Goal: Task Accomplishment & Management: Complete application form

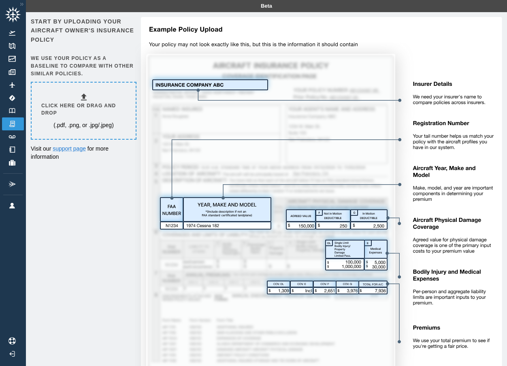
click at [106, 109] on h6 "Click here or drag and drop" at bounding box center [83, 109] width 85 height 15
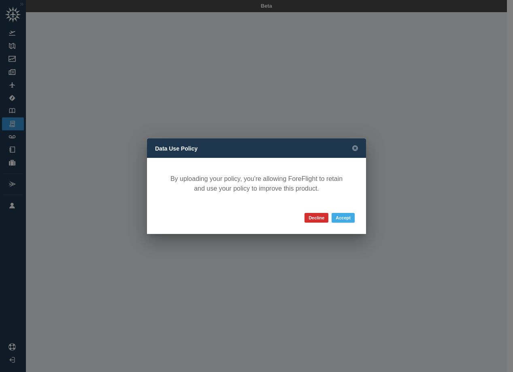
click at [345, 218] on button "Accept" at bounding box center [343, 218] width 23 height 10
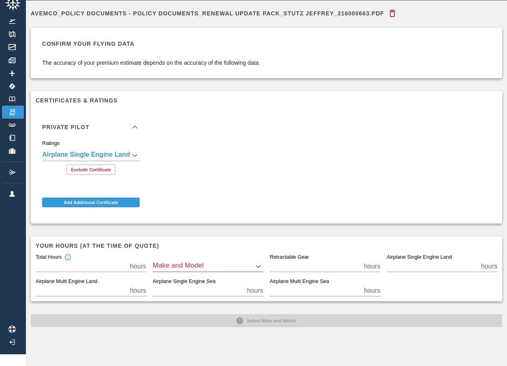
scroll to position [18, 0]
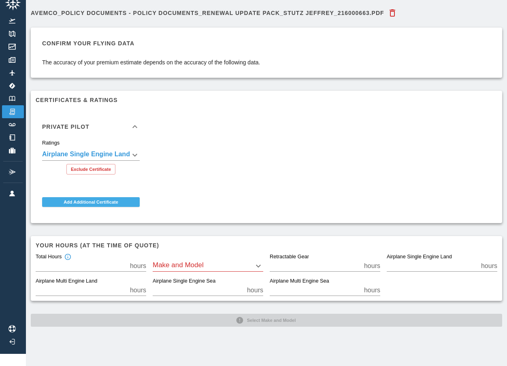
click at [95, 197] on button "Add Additional Certificate" at bounding box center [91, 202] width 98 height 10
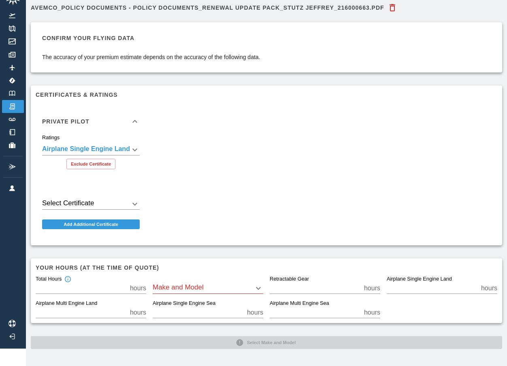
scroll to position [12, 0]
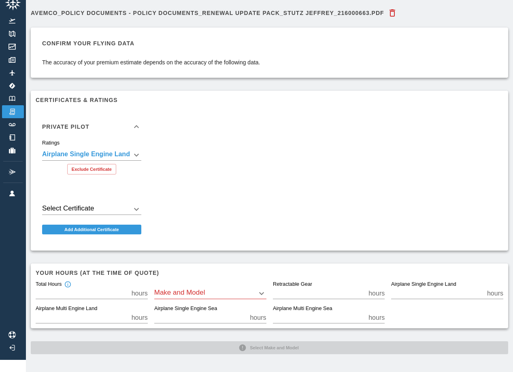
click at [84, 202] on body "**********" at bounding box center [256, 174] width 513 height 372
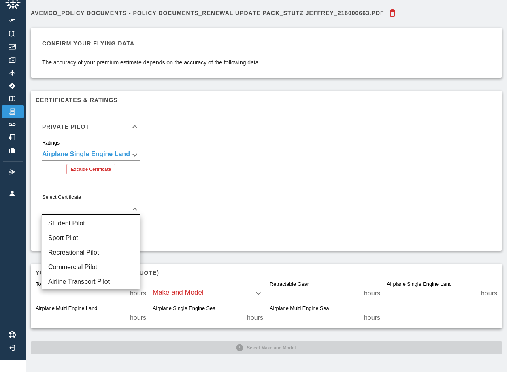
click at [221, 198] on div at bounding box center [256, 186] width 513 height 372
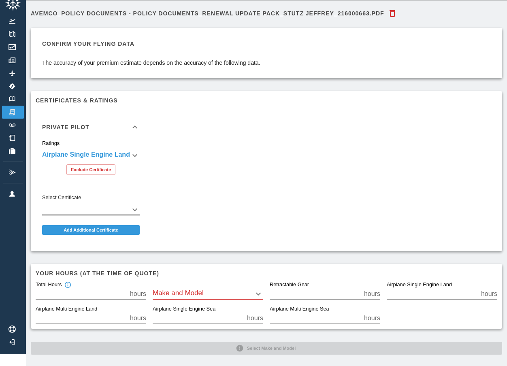
scroll to position [18, 0]
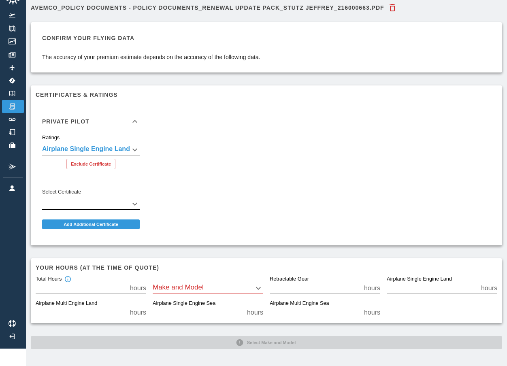
click at [261, 286] on body "**********" at bounding box center [253, 166] width 507 height 366
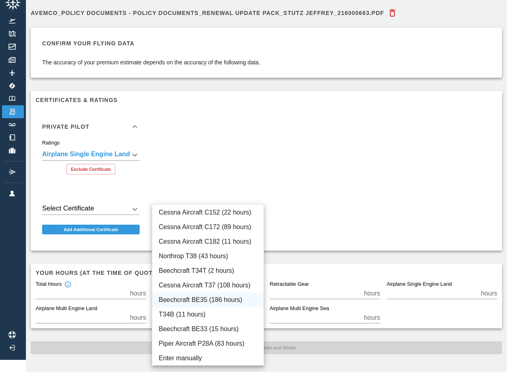
click at [218, 300] on li "Beechcraft BE35 (186 hours)" at bounding box center [207, 300] width 111 height 15
type input "****"
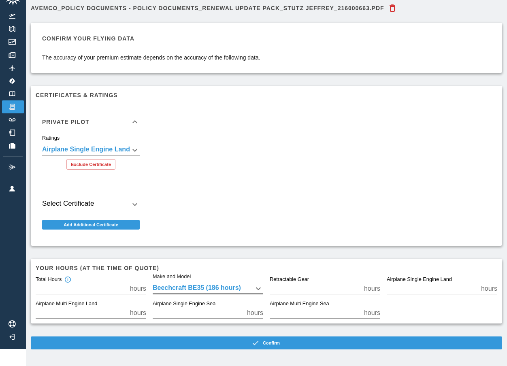
scroll to position [18, 0]
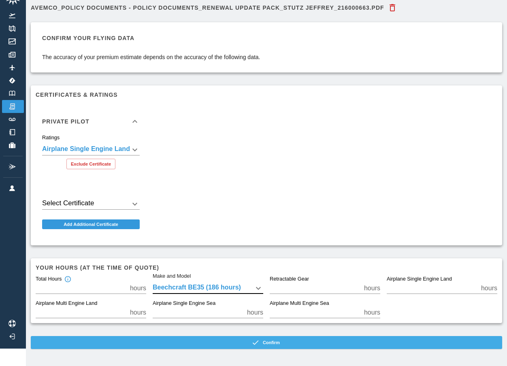
click at [276, 342] on button "Confirm" at bounding box center [267, 342] width 472 height 13
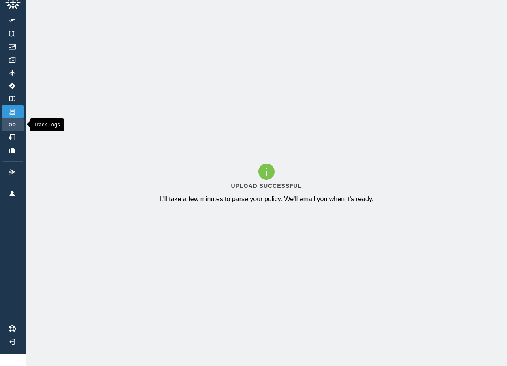
click at [13, 123] on img at bounding box center [12, 124] width 9 height 3
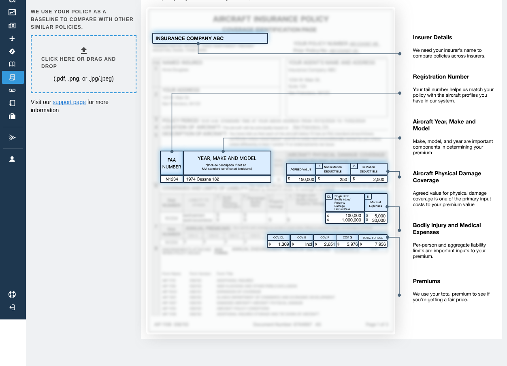
scroll to position [48, 0]
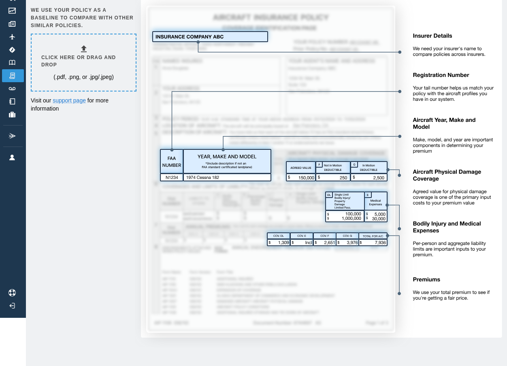
click at [386, 143] on img at bounding box center [318, 158] width 367 height 379
click at [349, 143] on img at bounding box center [318, 158] width 367 height 379
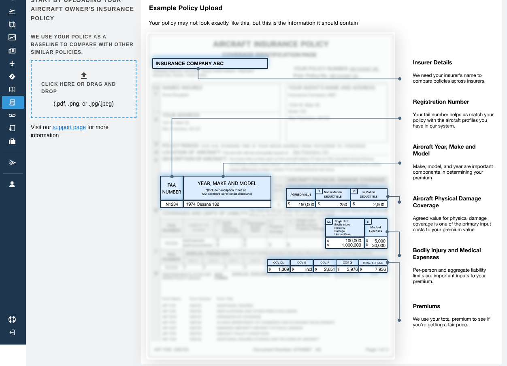
scroll to position [0, 0]
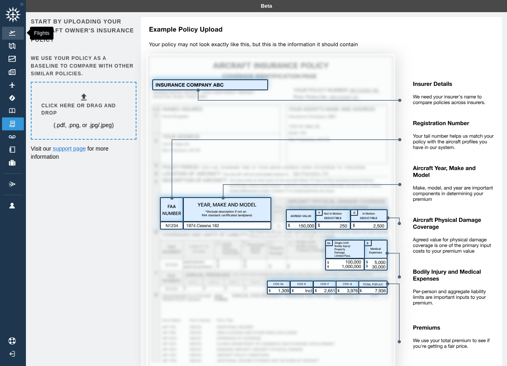
click at [16, 33] on img at bounding box center [12, 33] width 9 height 5
